Goal: Check status: Check status

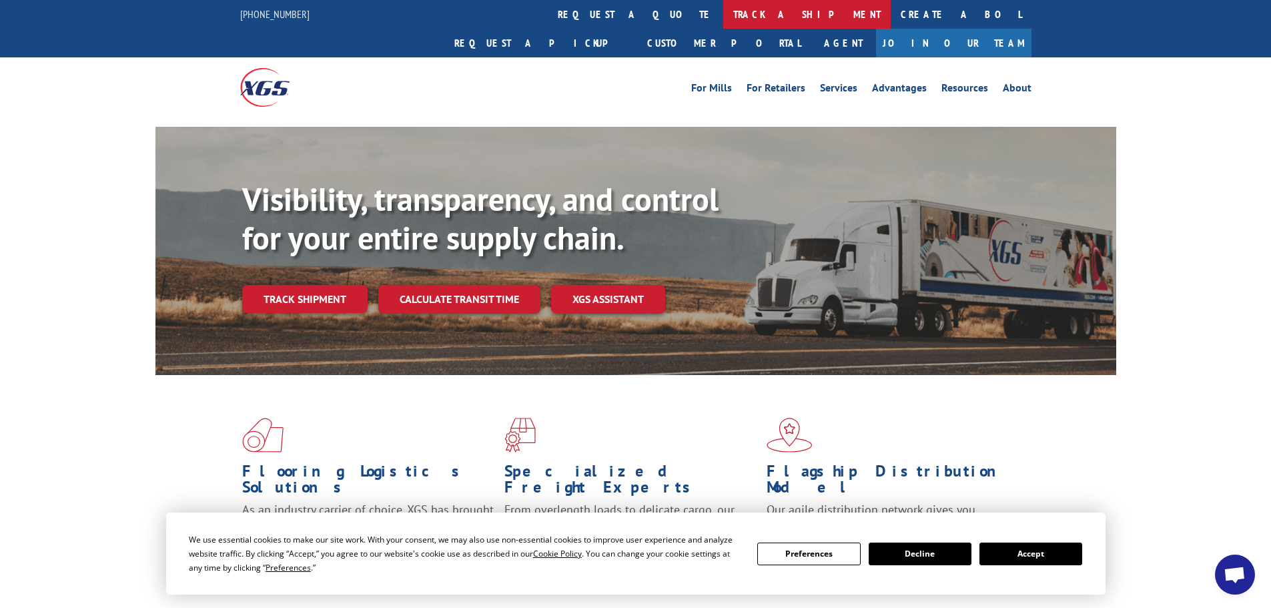
click at [723, 19] on link "track a shipment" at bounding box center [807, 14] width 168 height 29
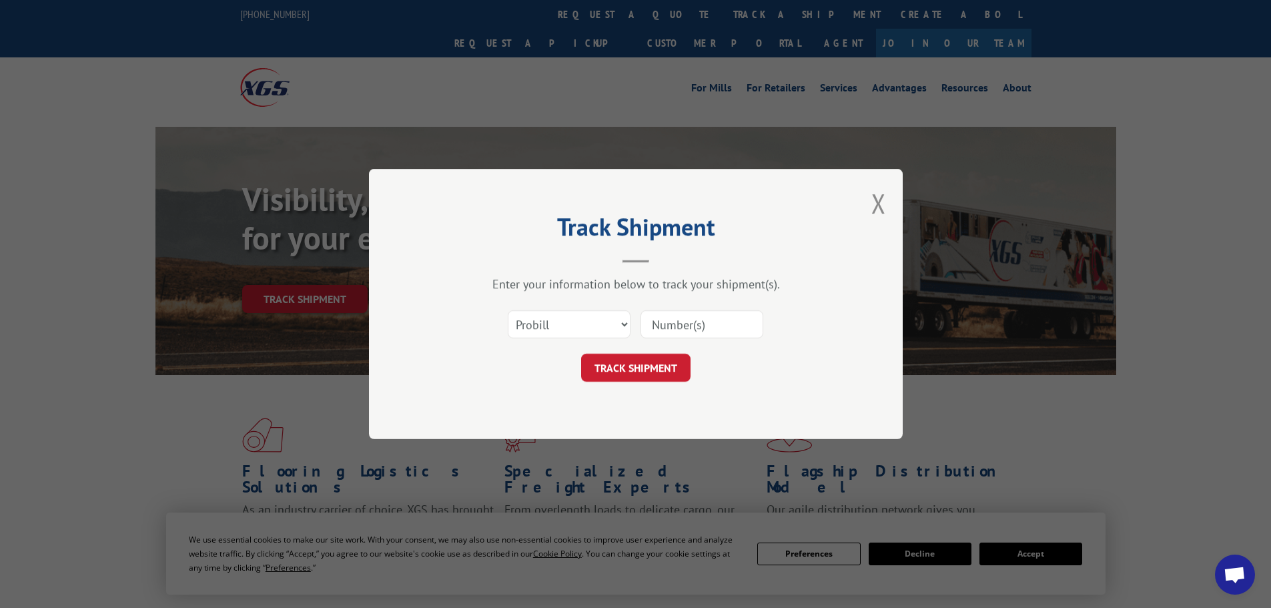
click at [679, 327] on input at bounding box center [702, 324] width 123 height 28
click at [607, 331] on select "Select category... Probill BOL PO" at bounding box center [569, 324] width 123 height 28
click at [685, 326] on input at bounding box center [702, 324] width 123 height 28
type input "363593"
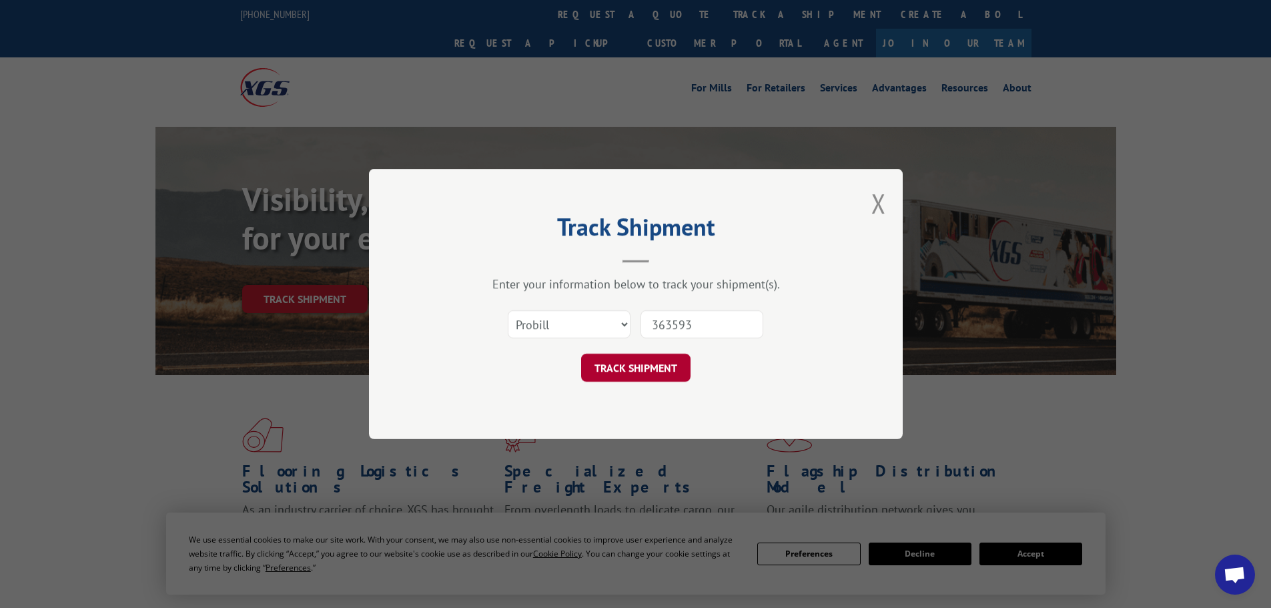
click at [636, 376] on button "TRACK SHIPMENT" at bounding box center [635, 368] width 109 height 28
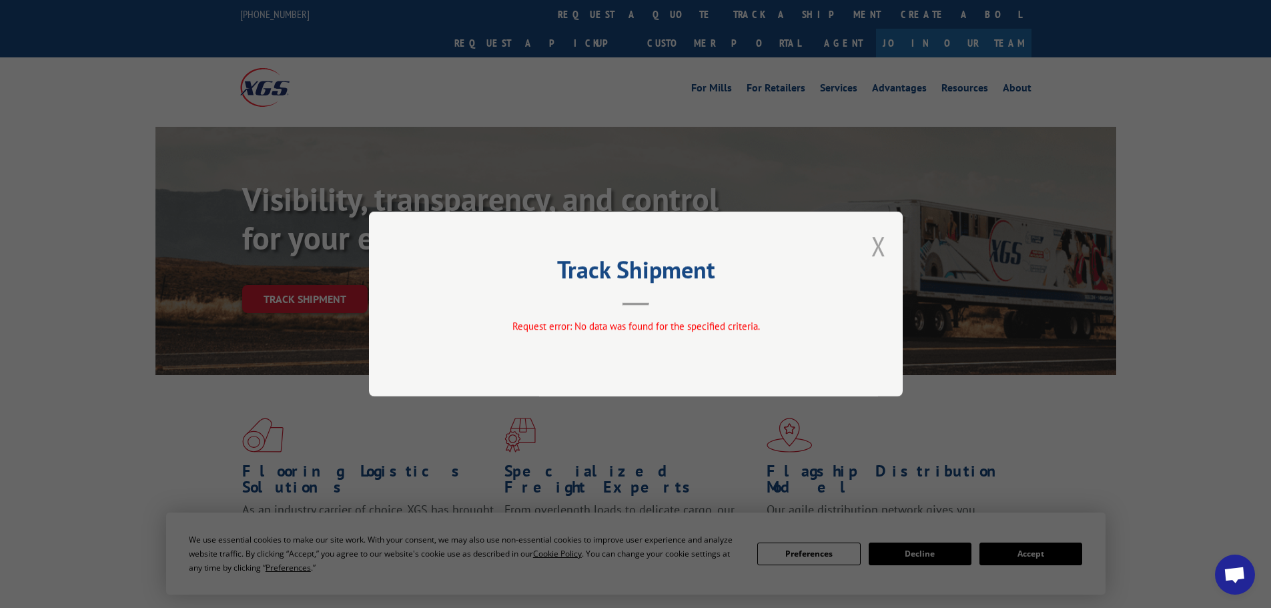
click at [883, 242] on button "Close modal" at bounding box center [879, 245] width 15 height 35
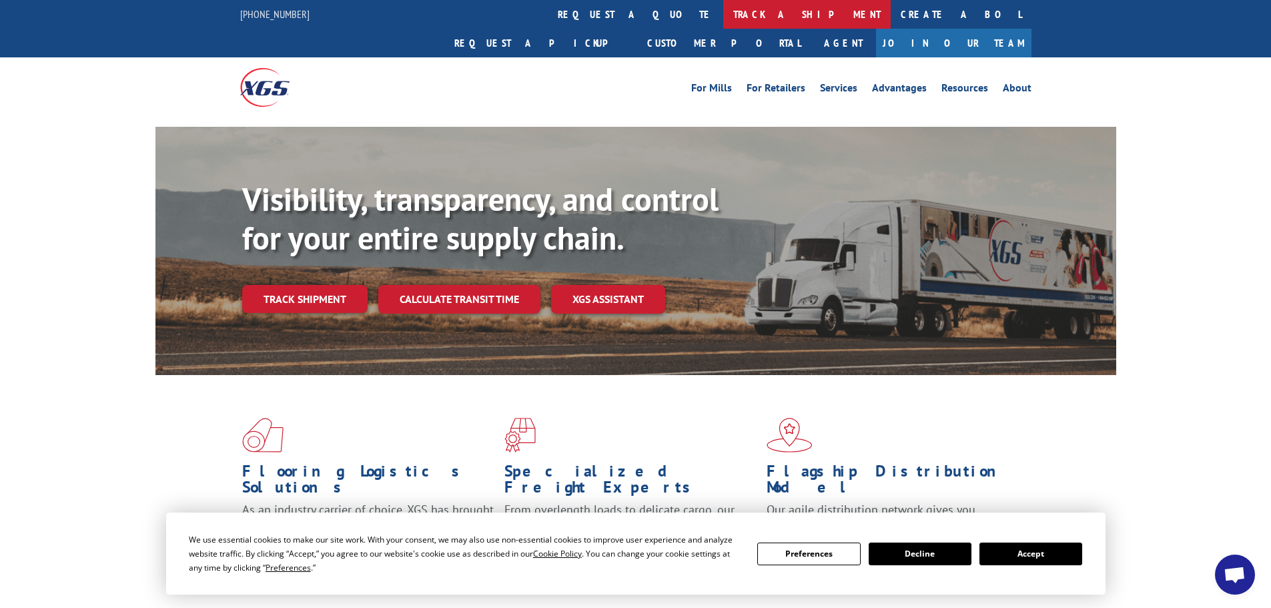
click at [723, 19] on link "track a shipment" at bounding box center [807, 14] width 168 height 29
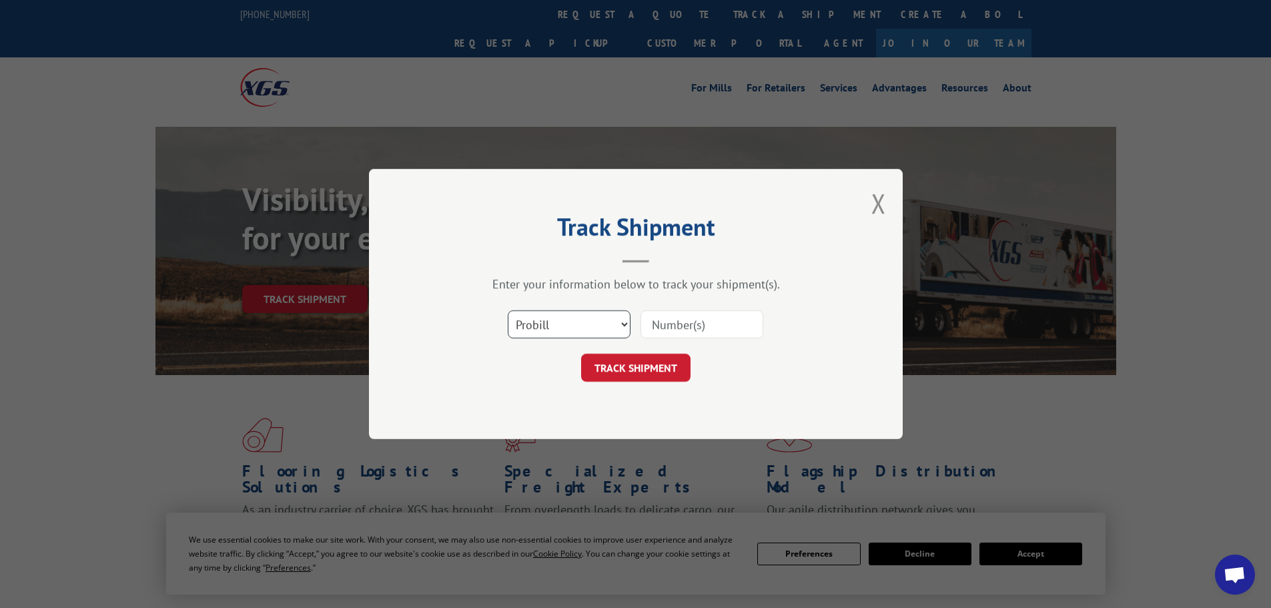
click at [598, 328] on select "Select category... Probill BOL PO" at bounding box center [569, 324] width 123 height 28
select select "bol"
click at [508, 310] on select "Select category... Probill BOL PO" at bounding box center [569, 324] width 123 height 28
click at [680, 316] on input at bounding box center [702, 324] width 123 height 28
click at [658, 327] on input "353593" at bounding box center [702, 324] width 123 height 28
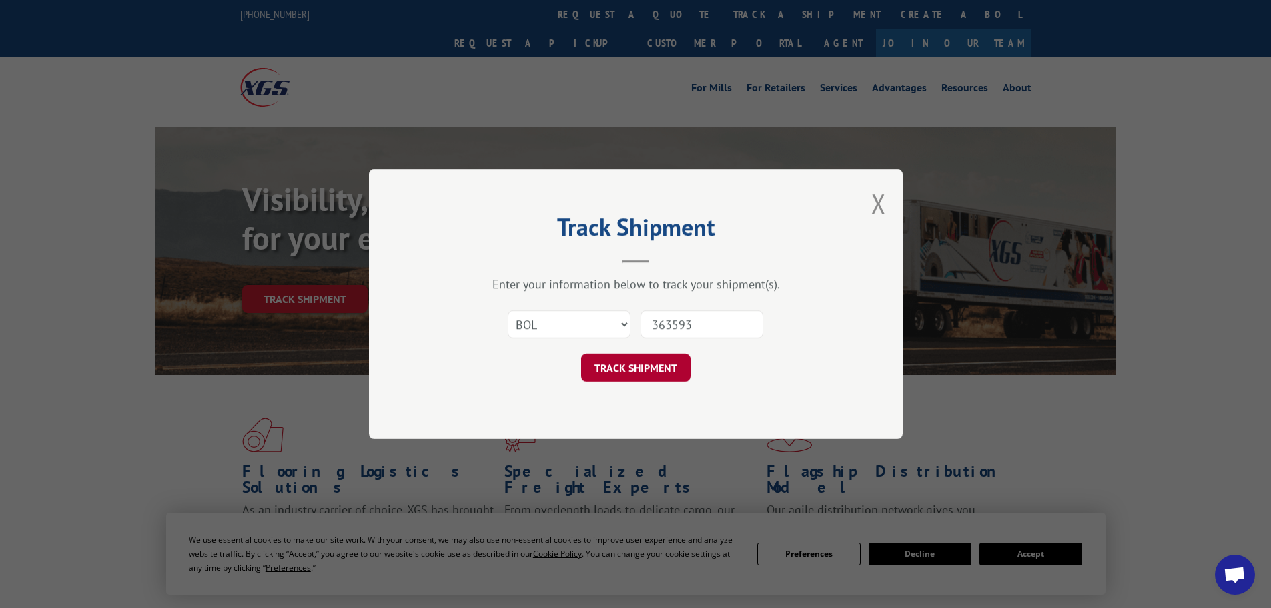
type input "363593"
click at [671, 362] on button "TRACK SHIPMENT" at bounding box center [635, 368] width 109 height 28
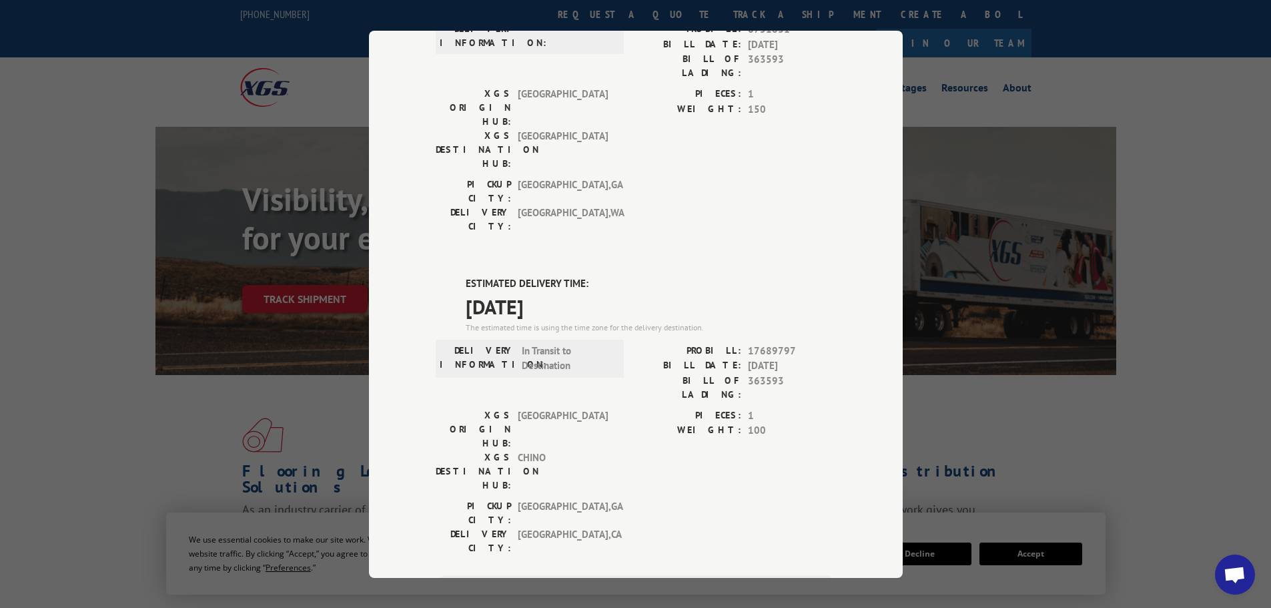
scroll to position [133, 0]
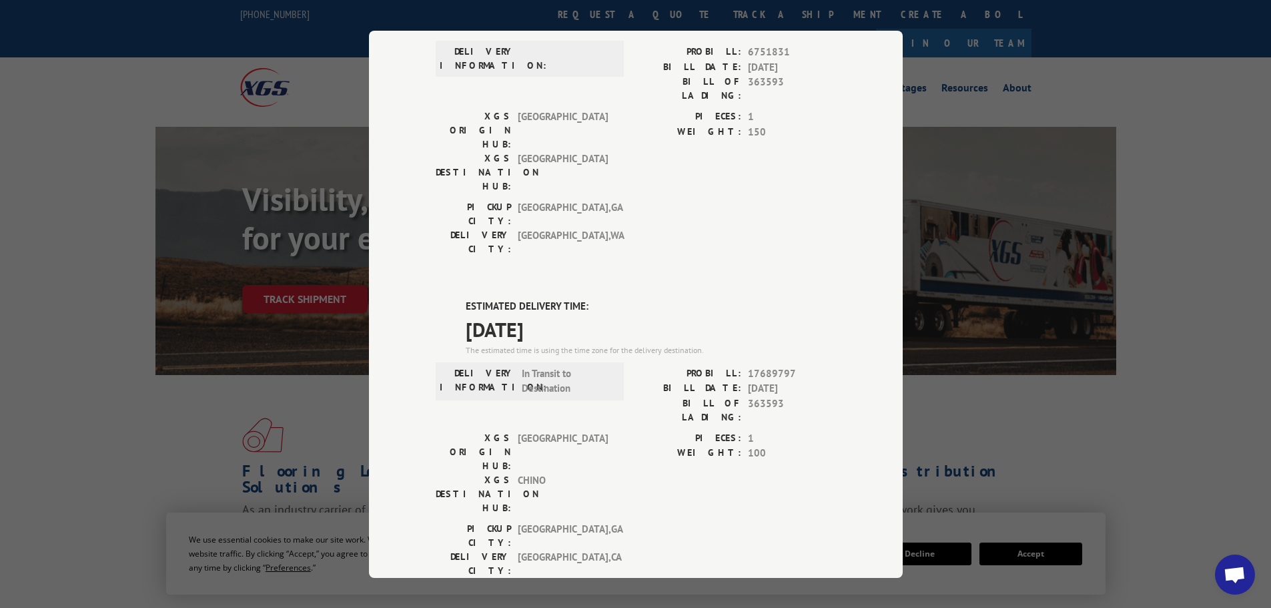
click at [1127, 404] on div "Track Shipment DELIVERED DELIVERY INFORMATION: PROBILL: 6751831 BILL DATE: [DAT…" at bounding box center [635, 304] width 1271 height 608
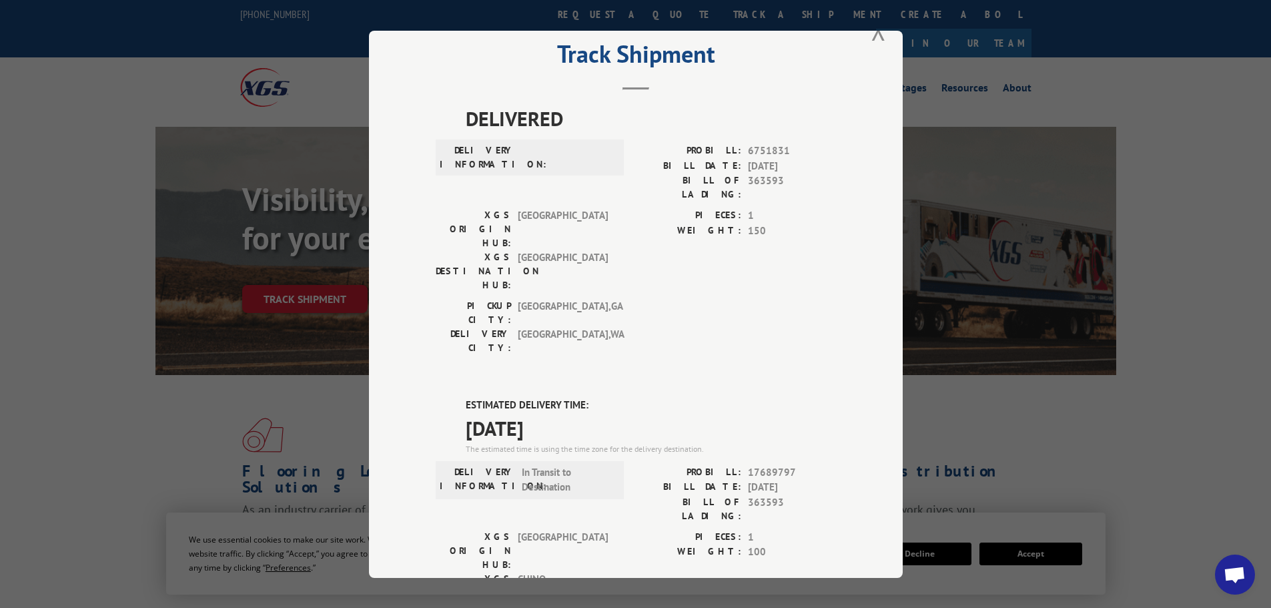
scroll to position [0, 0]
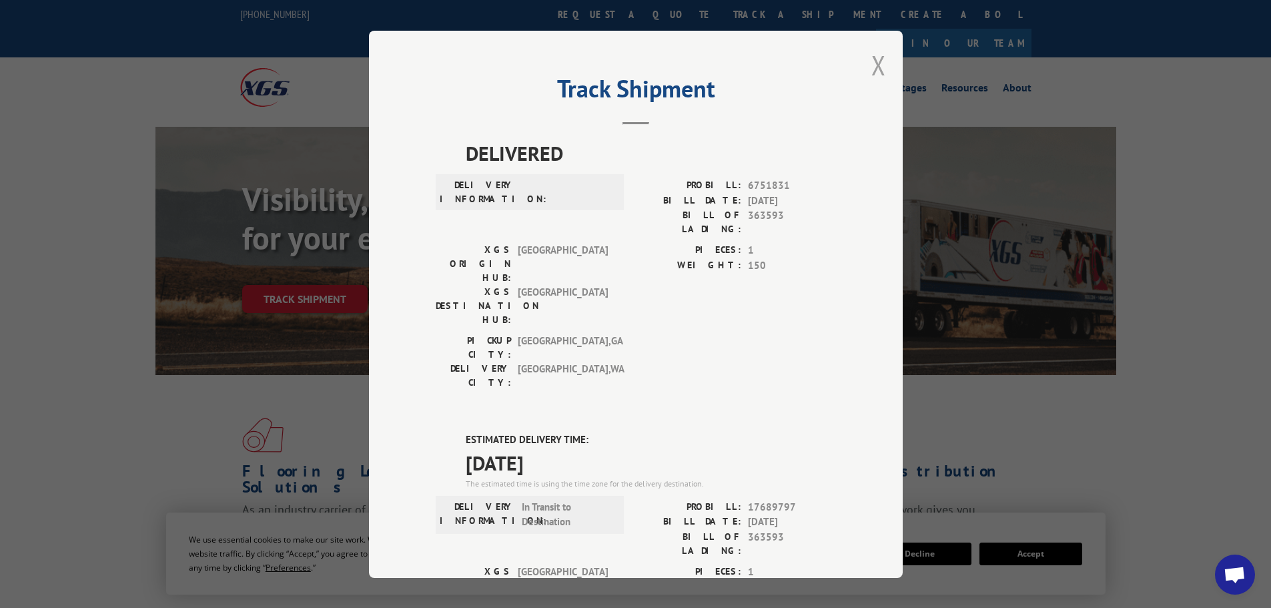
click at [872, 66] on button "Close modal" at bounding box center [879, 64] width 15 height 35
